Goal: Task Accomplishment & Management: Manage account settings

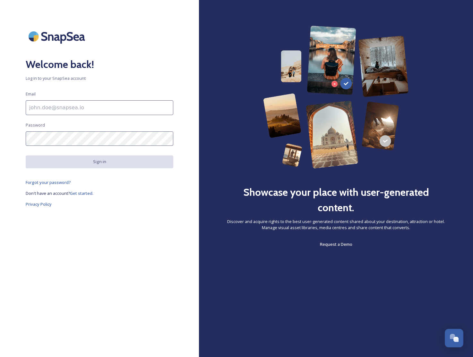
type input "[EMAIL_ADDRESS][DOMAIN_NAME]"
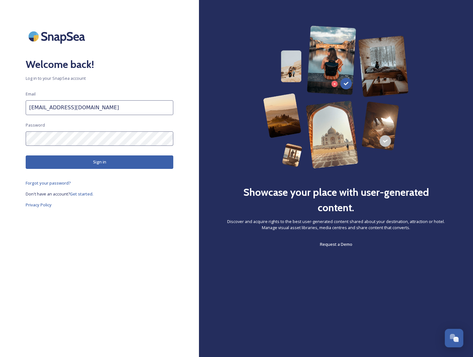
click at [98, 166] on button "Sign in" at bounding box center [100, 162] width 148 height 13
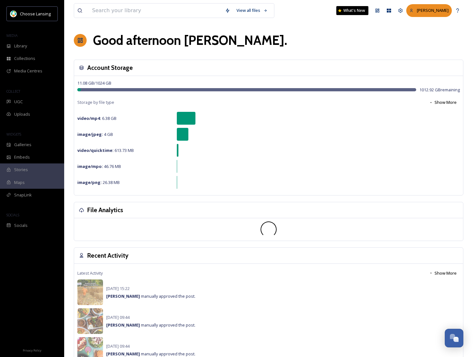
click at [434, 10] on span "[PERSON_NAME]" at bounding box center [433, 10] width 32 height 6
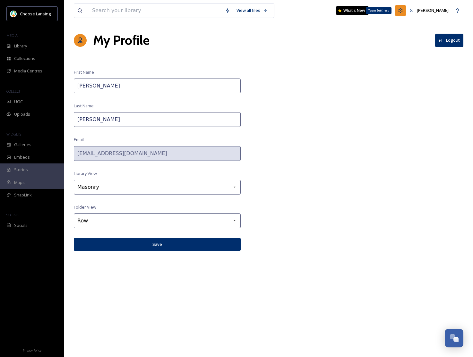
click at [403, 10] on icon at bounding box center [400, 10] width 5 height 5
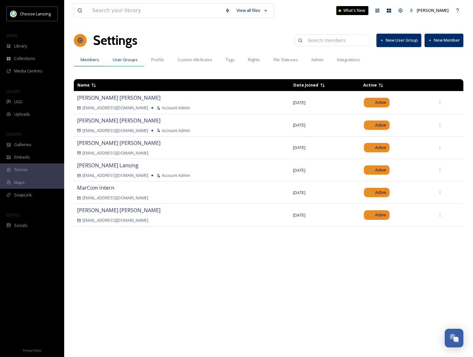
click at [126, 61] on span "User Groups" at bounding box center [125, 60] width 25 height 6
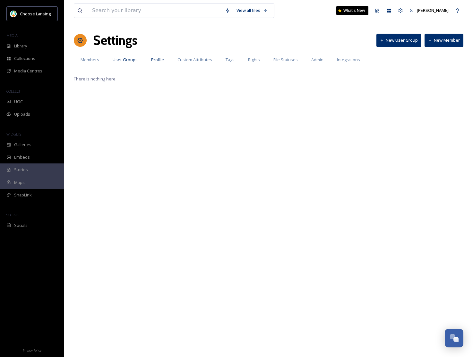
click at [154, 61] on span "Profile" at bounding box center [157, 60] width 13 height 6
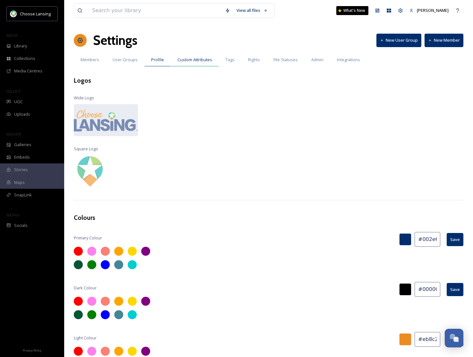
click at [180, 60] on span "Custom Attributes" at bounding box center [194, 60] width 35 height 6
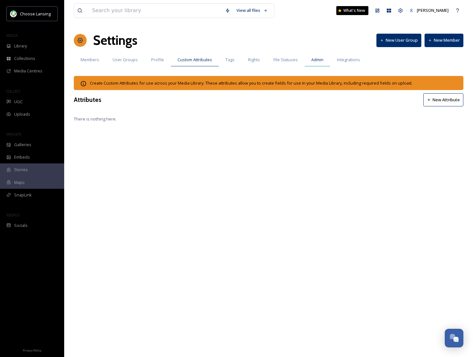
click at [312, 61] on span "Admin" at bounding box center [317, 60] width 12 height 6
